Goal: Communication & Community: Answer question/provide support

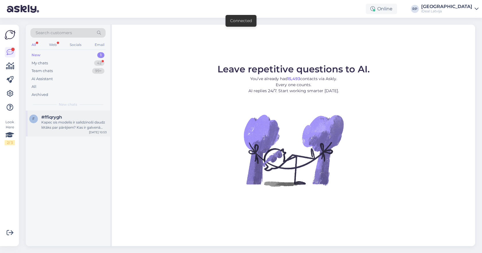
click at [84, 122] on div "Kapec sis modelis ir salīdzinoši daudz lētāks par pārējiem? Kas ir galvenā atšķ…" at bounding box center [73, 125] width 65 height 10
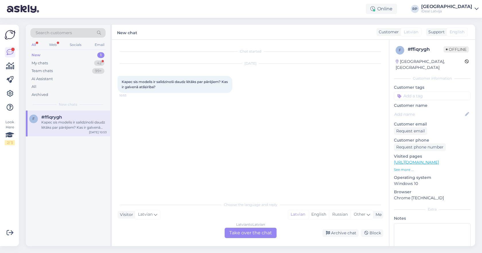
click at [114, 56] on div "Chat started [DATE] Kapec sis modelis ir salīdzinoši daudz lētāks par pārējiem?…" at bounding box center [250, 143] width 277 height 206
click at [83, 64] on div "My chats 42" at bounding box center [67, 63] width 75 height 8
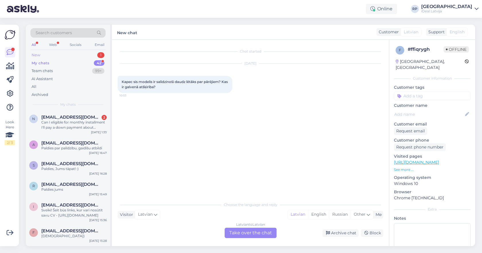
click at [83, 55] on div "New 1" at bounding box center [67, 55] width 75 height 8
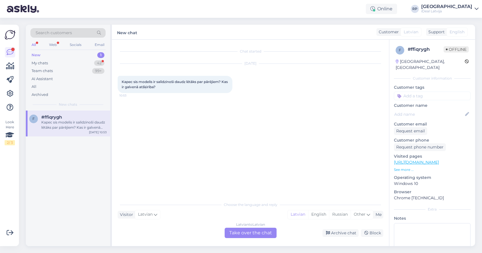
click at [255, 234] on div "Latvian to Latvian Take over the chat" at bounding box center [250, 232] width 52 height 10
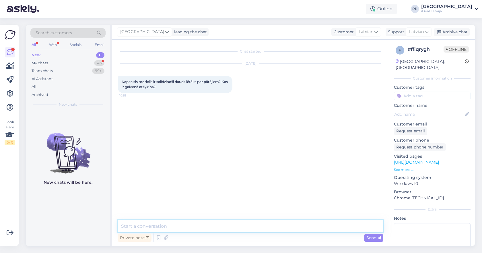
click at [259, 225] on textarea at bounding box center [250, 226] width 265 height 12
type textarea "Sveiki, veiktspēja."
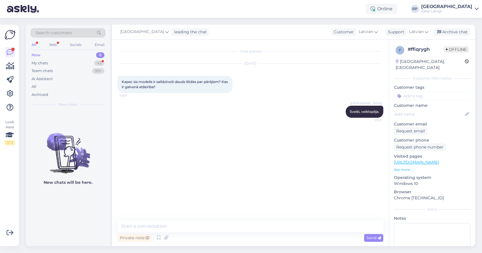
click at [399, 167] on p "See more ..." at bounding box center [432, 169] width 77 height 5
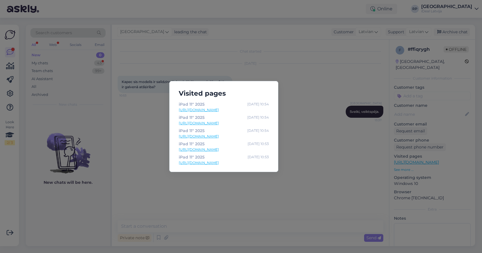
click at [281, 82] on div "Visited pages iPad 11" [DATE] 10:54 [URL][DOMAIN_NAME] iPad 11" [DATE] 10:54 [U…" at bounding box center [241, 126] width 482 height 253
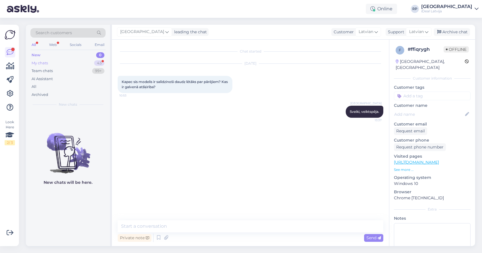
click at [70, 64] on div "My chats 43" at bounding box center [67, 63] width 75 height 8
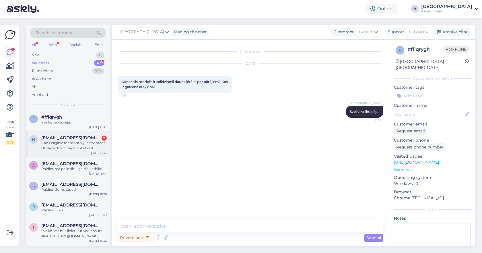
click at [85, 145] on div "Can I eligible for monthly installment I'll pay a down payment about 500euro re…" at bounding box center [73, 145] width 65 height 10
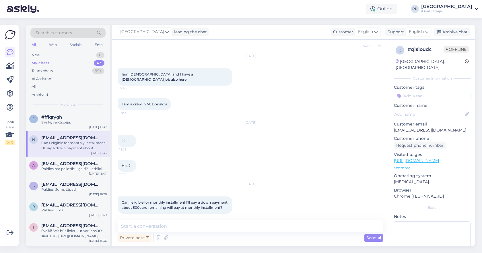
scroll to position [138, 0]
click at [191, 222] on textarea at bounding box center [250, 226] width 265 height 12
type textarea "D"
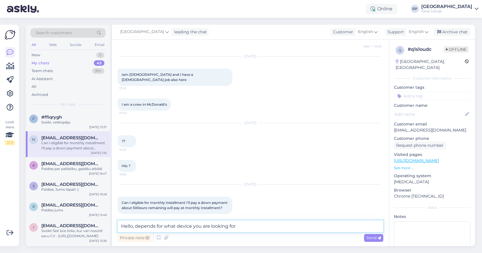
type textarea "Hello, depends for what device you are looking for"
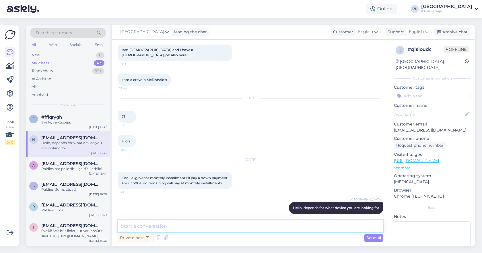
type textarea "i"
click at [250, 224] on textarea at bounding box center [250, 226] width 265 height 12
type textarea "International"
type textarea "Non-[DEMOGRAPHIC_DATA] are eligible for 1000 eur monthly payment, everything ab…"
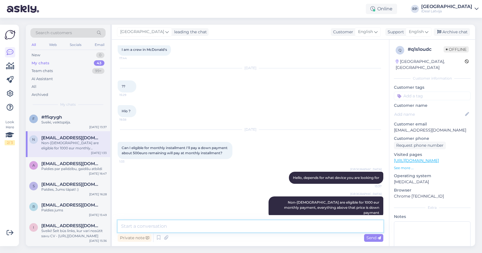
scroll to position [193, 0]
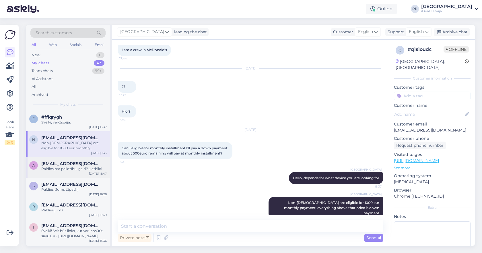
click at [107, 171] on div "a [EMAIL_ADDRESS][DOMAIN_NAME] Paldies par palīdzību, gaidīšu atbildi [DATE] 16…" at bounding box center [68, 167] width 84 height 21
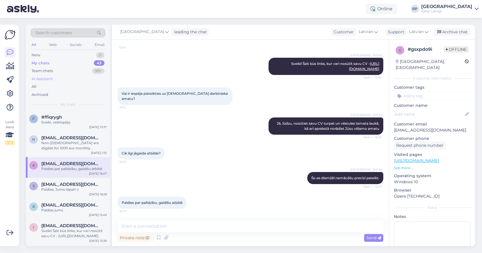
scroll to position [53, 0]
click at [92, 54] on div "New 0" at bounding box center [67, 55] width 75 height 8
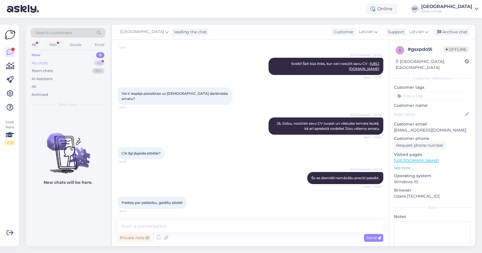
click at [57, 59] on div "My chats 43" at bounding box center [67, 63] width 75 height 8
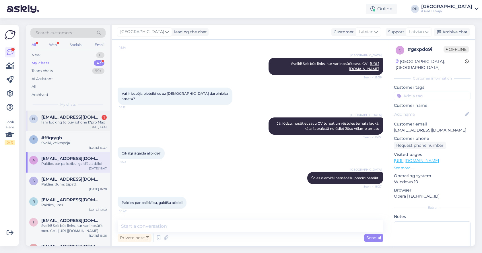
click at [62, 120] on div "Iam looking to buy iphone 17pro Max" at bounding box center [73, 122] width 65 height 5
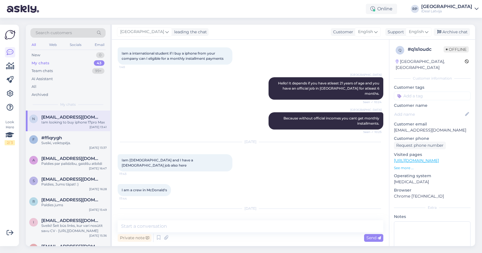
scroll to position [218, 0]
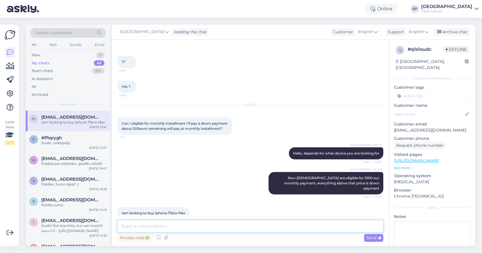
click at [175, 224] on textarea at bounding box center [250, 226] width 265 height 12
click at [255, 222] on textarea at bounding box center [250, 226] width 265 height 12
type textarea "i cant"
type textarea "so yes the 500 euros"
type textarea "if 256 GB then Yes it would be like 500 euro down payment"
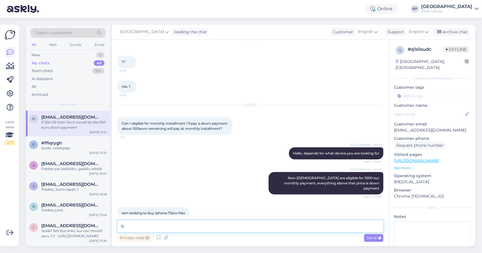
scroll to position [242, 0]
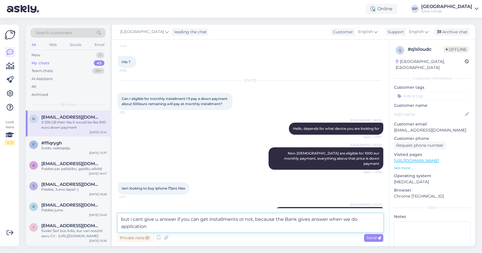
type textarea "but i cant give u answer if you can get installments or not, because the Bank g…"
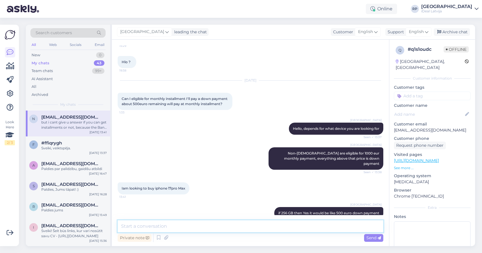
scroll to position [272, 0]
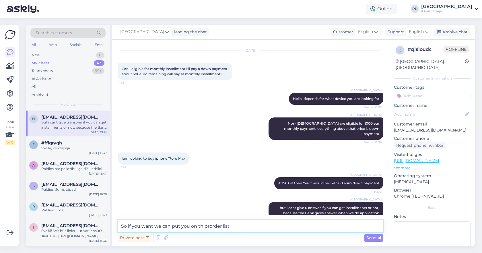
type textarea "So if you want we can put you on the prorder list"
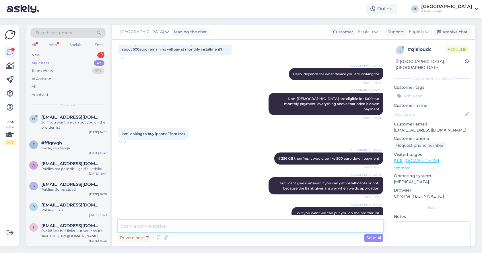
scroll to position [0, 0]
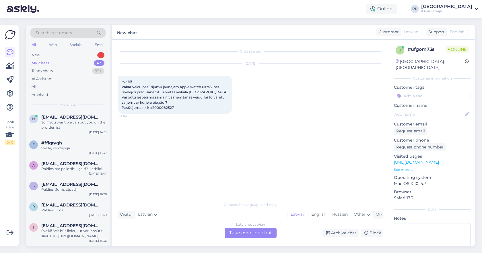
click at [167, 106] on span "sveiki! Vakar veicu pasūtījumu jaunajam apple watch ultra3, bet izvēlējos preci…" at bounding box center [175, 94] width 107 height 30
copy div "2000082527 14:04"
click at [263, 203] on div "Choose the language and reply" at bounding box center [250, 204] width 265 height 5
click at [255, 126] on div "Chat started [DATE] sveiki! Vakar veicu pasūtījumu jaunajam apple watch ultra3,…" at bounding box center [253, 119] width 271 height 148
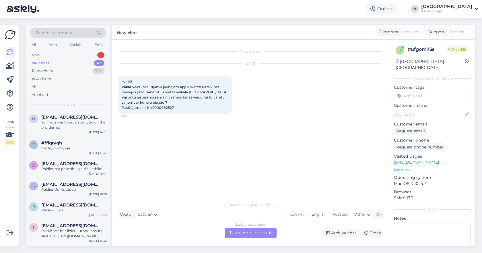
click at [318, 69] on div "[DATE] sveiki! Vakar veicu pasūtījumu jaunajam apple watch ultra3, bet izvēlējo…" at bounding box center [250, 88] width 265 height 62
click at [83, 130] on div "n [EMAIL_ADDRESS][DOMAIN_NAME] So if you want we can put you on the prorder lis…" at bounding box center [68, 123] width 84 height 26
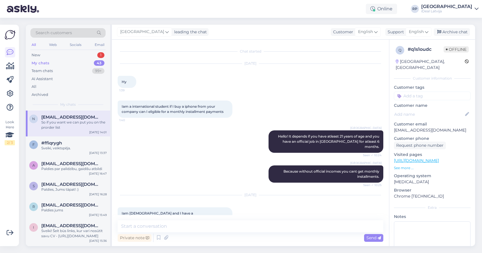
scroll to position [297, 0]
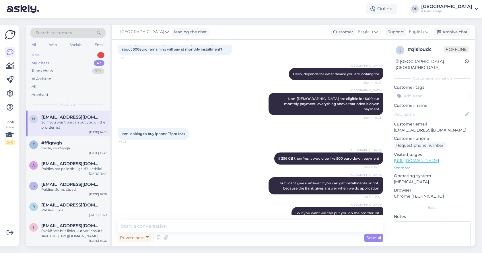
click at [83, 54] on div "New 1" at bounding box center [67, 55] width 75 height 8
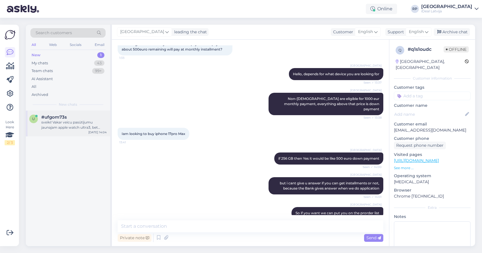
click at [59, 116] on span "#ufgom73s" at bounding box center [54, 116] width 26 height 5
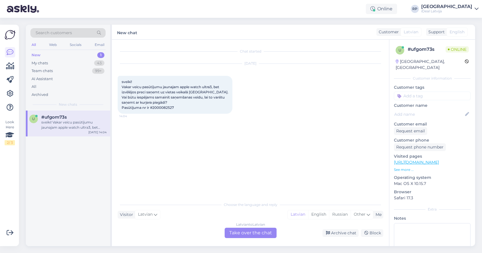
click at [260, 231] on div "Latvian to Latvian Take over the chat" at bounding box center [250, 232] width 52 height 10
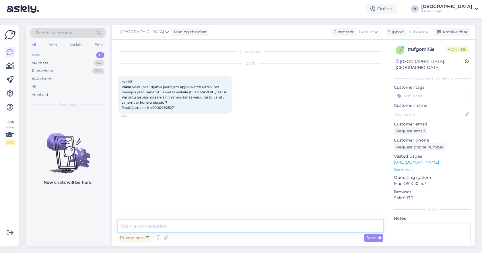
click at [260, 222] on textarea at bounding box center [250, 226] width 265 height 12
type textarea "Sveiki, mes ar Jums sazināsimies kad prece būs pieejama"
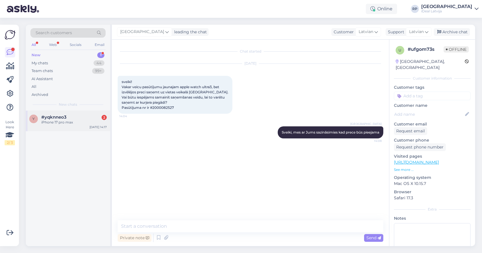
click at [71, 122] on div "iPhone 17 pro max" at bounding box center [73, 122] width 65 height 5
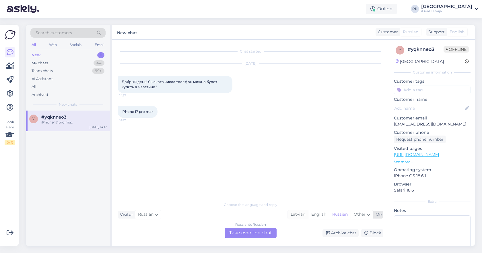
click at [294, 213] on div "Latvian" at bounding box center [298, 214] width 20 height 9
click at [259, 228] on div "Russian to Latvian Take over the chat" at bounding box center [250, 232] width 52 height 10
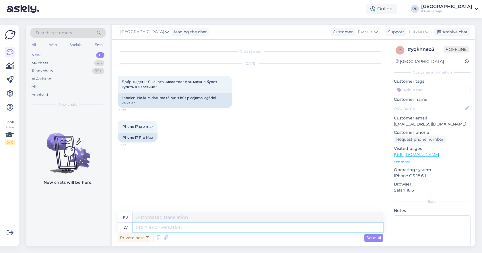
click at [247, 229] on textarea at bounding box center [257, 227] width 251 height 10
type textarea "Sveiki!"
type textarea "Привет!"
type textarea "Sveiki! Sākot"
type textarea "Привет! [GEOGRAPHIC_DATA]"
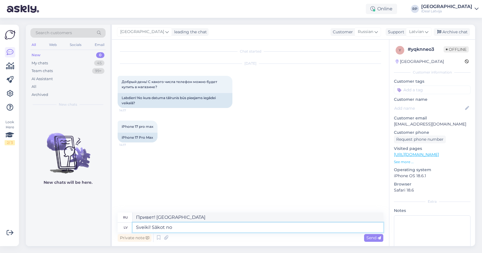
type textarea "Sveiki! Sākot no"
type textarea "Привет! Начиная с"
type textarea "Sveiki! Sākot no 19. d"
type textarea "Привет! Начиная с 19."
type textarea "Sveiki! Sākot no 19. datuma"
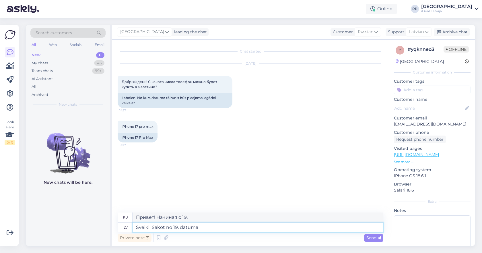
type textarea "Привет! Начиная с 19-го числа."
type textarea "Sveiki! Sākot no 19. datuma telefoni b'"
type textarea "Здравствуйте! С 19 числа телефоны"
type textarea "Sveiki! Sākot no 19. datuma telefoni būs"
type textarea "Здравствуйте! С 19 числа телефоны будут..."
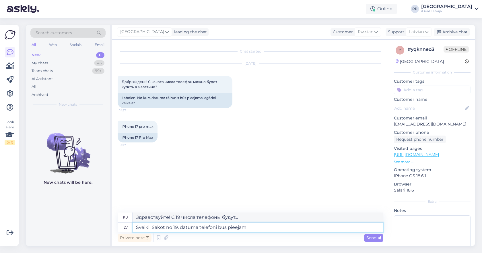
type textarea "Sveiki! Sākot no 19. datuma telefoni būs pieejami p"
type textarea "Здравствуйте! С 19 числа телефоны будут доступны."
type textarea "Sveiki! Sākot no 19. datuma telefoni būs pieejami pārdošanā"
type textarea "Привет! С 19 числа телефоны поступят в продажу."
type textarea "Sveiki! Sākot no 19. datuma telefoni būs pieejami pārdošanā."
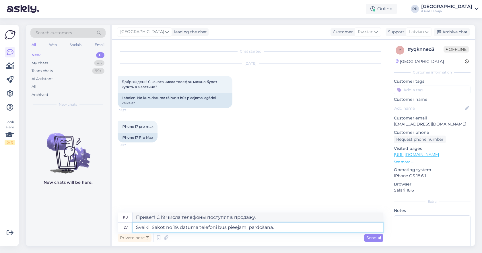
type textarea "Здравствуйте! С 19 числа телефоны поступят в продажу."
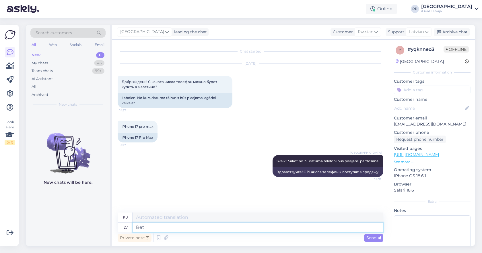
type textarea "Bet"
type textarea "Но"
type textarea "Bet kad"
type textarea "Но когда"
type textarea "Bet kad var"
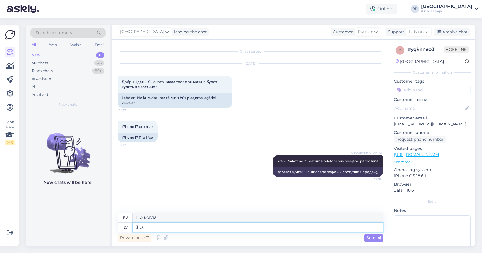
type textarea "Jūs v"
type textarea "Ты"
type textarea "Jūs varat vei"
type textarea "Ты можешь"
type textarea "Jūs varat veikt pas'"
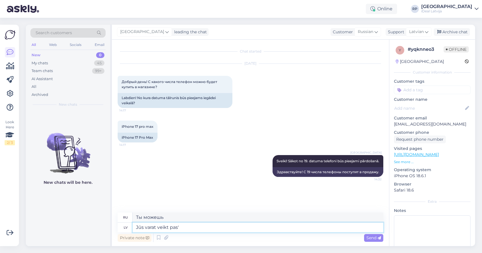
type textarea "Ты можешь сделать"
type textarea "Jūs varat veikt pasūtījumu"
type textarea "Вы можете оформить заказ"
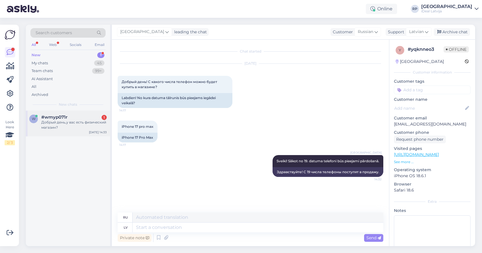
click at [93, 131] on div "[DATE] 14:33" at bounding box center [98, 132] width 18 height 4
